Goal: Task Accomplishment & Management: Complete application form

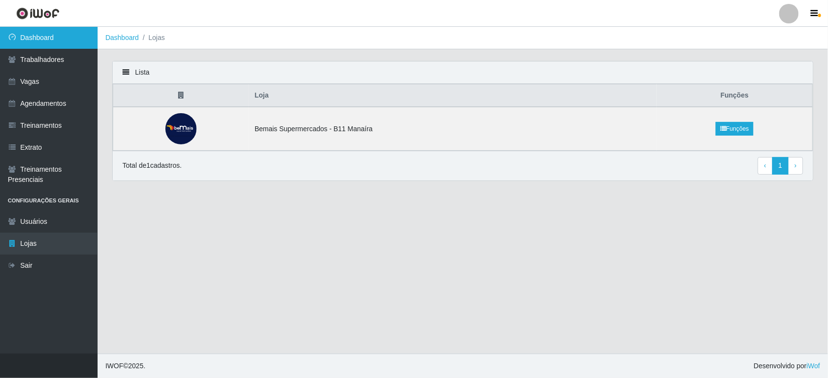
click at [30, 38] on link "Dashboard" at bounding box center [49, 38] width 98 height 22
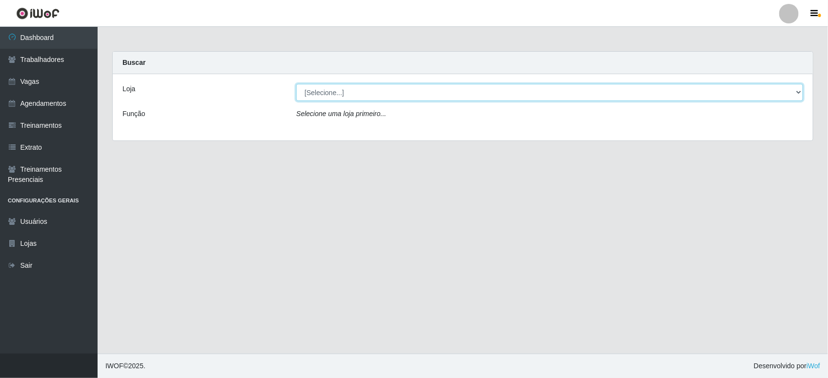
click at [357, 95] on select "[Selecione...] Bemais Supermercados - B11 Manaíra" at bounding box center [549, 92] width 507 height 17
drag, startPoint x: 358, startPoint y: 98, endPoint x: 339, endPoint y: 94, distance: 19.1
click at [358, 98] on select "[Selecione...] Bemais Supermercados - B11 Manaíra" at bounding box center [549, 92] width 507 height 17
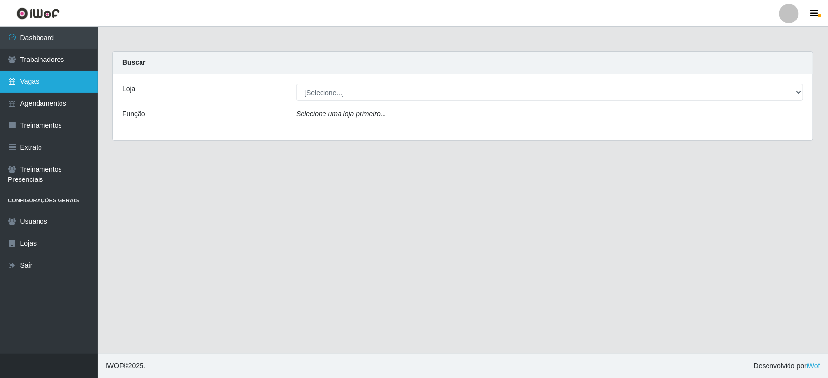
click at [41, 84] on link "Vagas" at bounding box center [49, 82] width 98 height 22
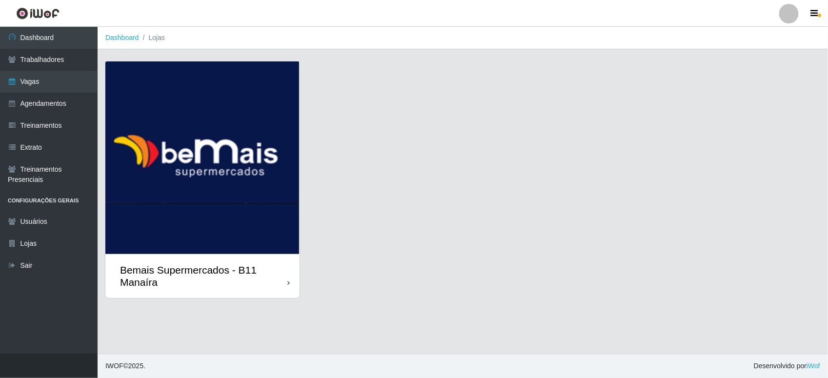
click at [196, 185] on img at bounding box center [202, 157] width 194 height 193
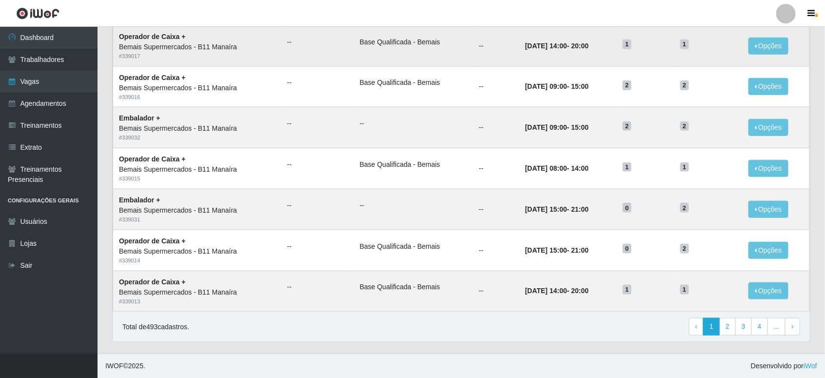
scroll to position [451, 0]
click at [743, 328] on link "3" at bounding box center [744, 327] width 17 height 18
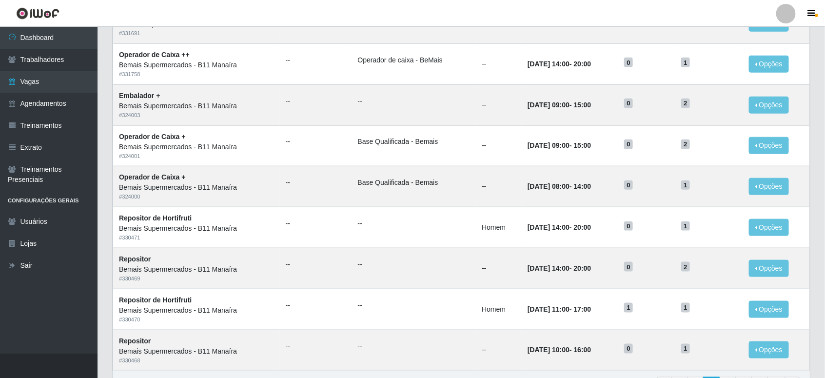
scroll to position [451, 0]
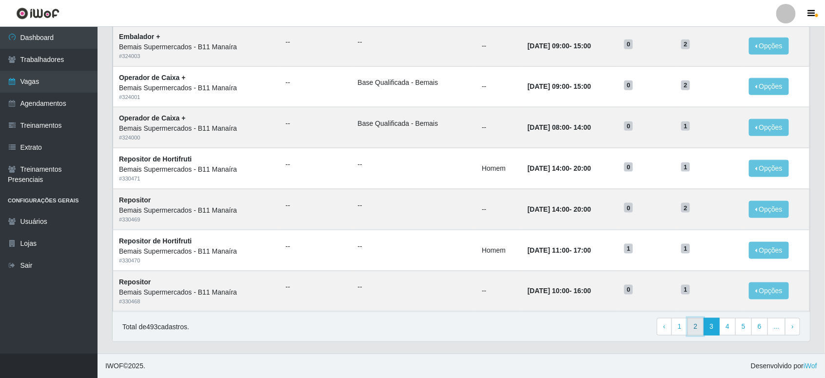
click at [699, 322] on link "2" at bounding box center [696, 327] width 17 height 18
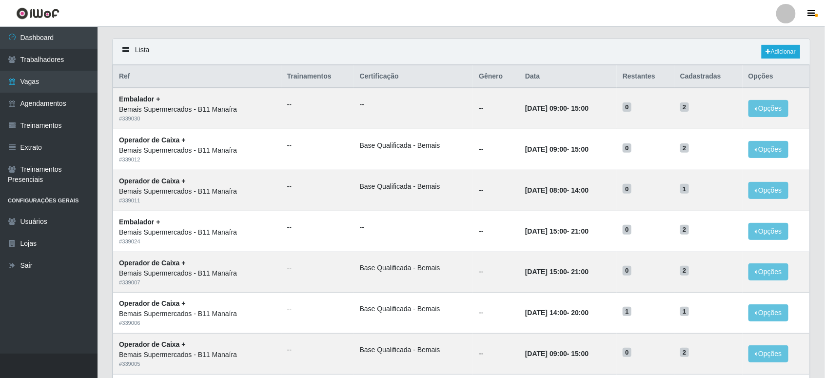
scroll to position [451, 0]
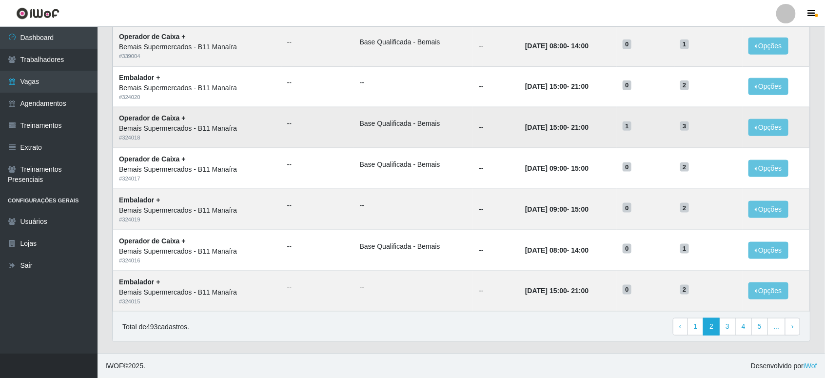
click at [632, 125] on span "1" at bounding box center [627, 126] width 9 height 10
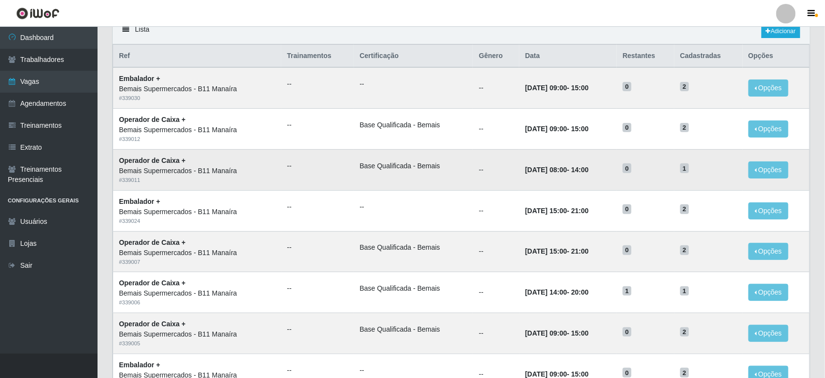
scroll to position [0, 0]
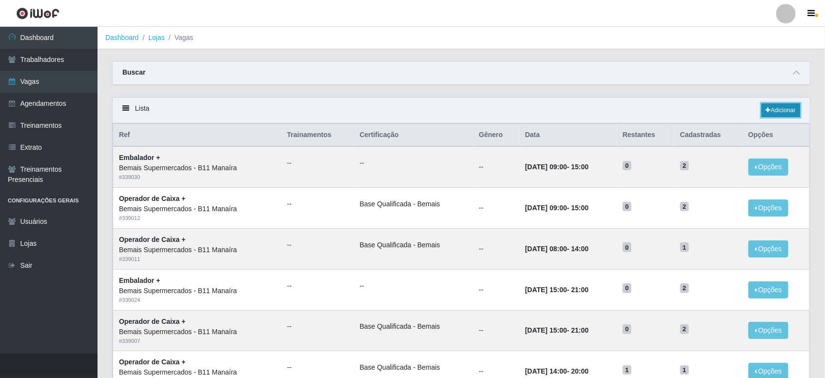
click at [796, 110] on link "Adicionar" at bounding box center [781, 110] width 39 height 14
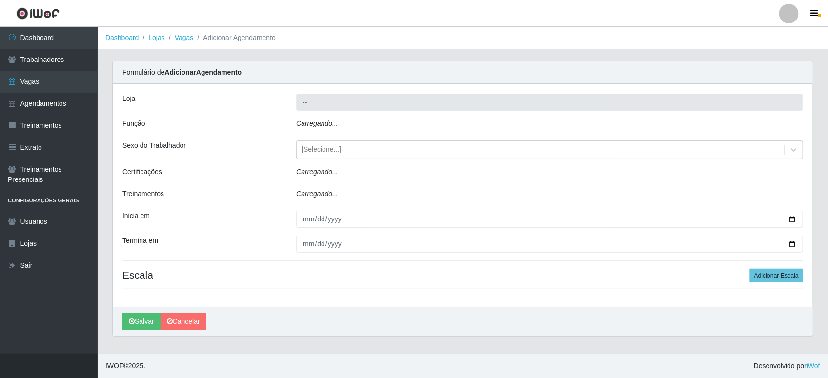
type input "Bemais Supermercados - B11 Manaíra"
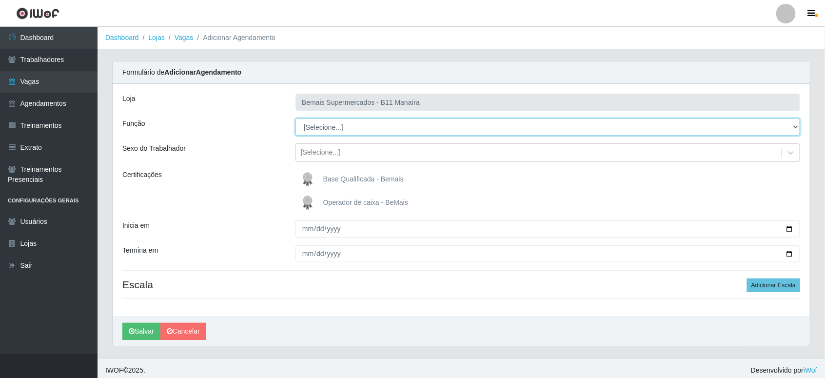
click at [388, 131] on select "[Selecione...] ASG ASG + ASG ++ Auxiliar de Estacionamento Auxiliar de Estacion…" at bounding box center [548, 127] width 505 height 17
select select "86"
click at [296, 119] on select "[Selecione...] ASG ASG + ASG ++ Auxiliar de Estacionamento Auxiliar de Estacion…" at bounding box center [548, 127] width 505 height 17
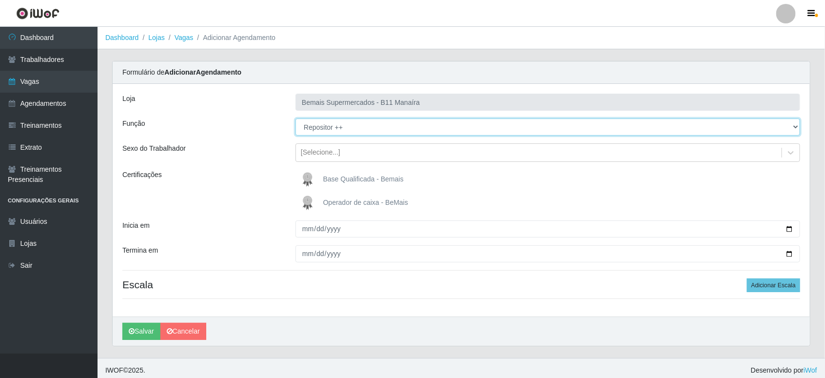
click at [684, 121] on select "[Selecione...] ASG ASG + ASG ++ Auxiliar de Estacionamento Auxiliar de Estacion…" at bounding box center [548, 127] width 505 height 17
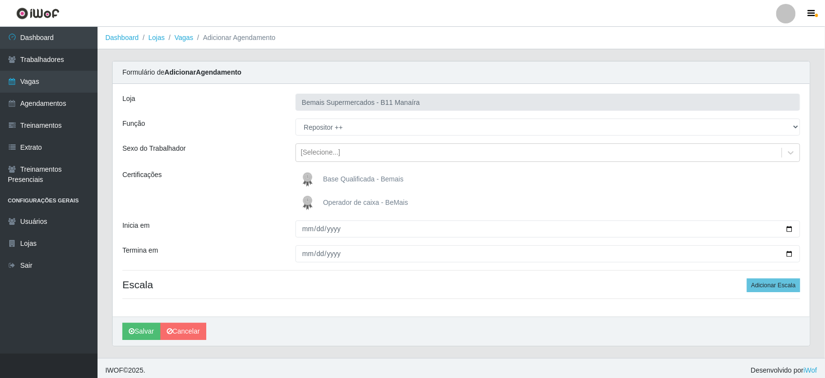
click at [276, 17] on header "Perfil Alterar Senha Sair" at bounding box center [412, 13] width 825 height 27
